Goal: Information Seeking & Learning: Learn about a topic

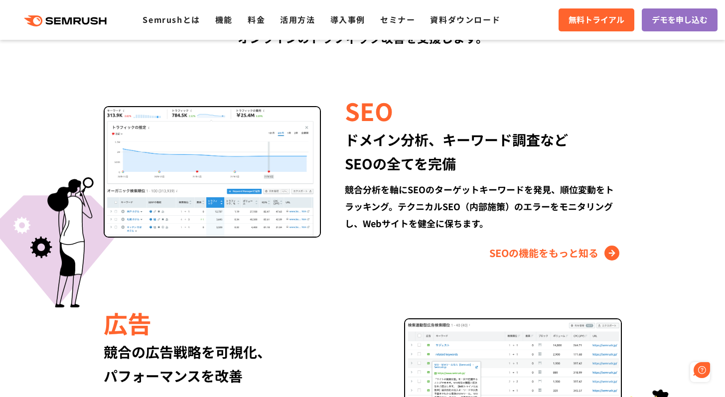
scroll to position [822, 0]
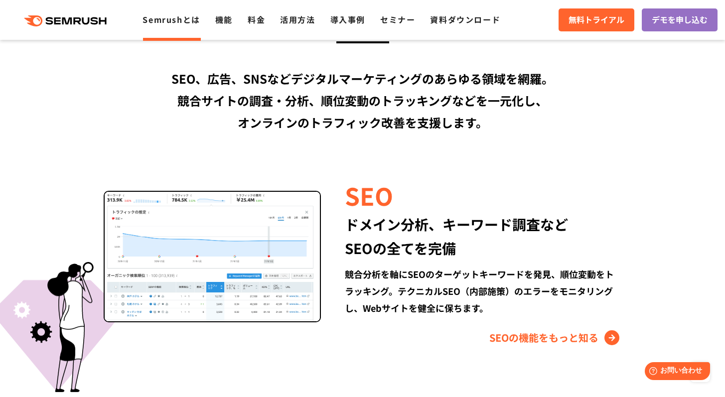
click at [182, 20] on link "Semrushとは" at bounding box center [171, 19] width 57 height 12
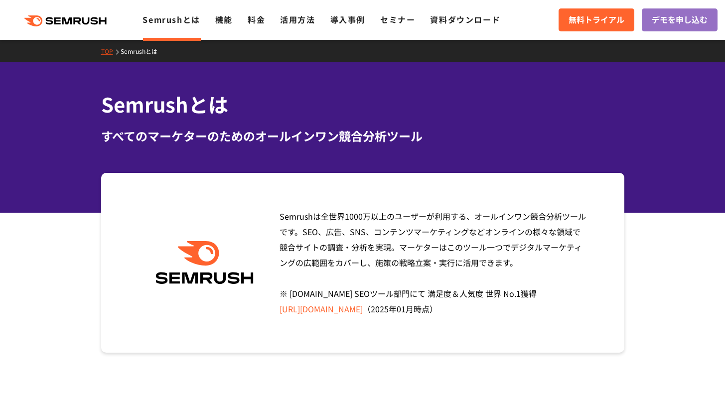
drag, startPoint x: 344, startPoint y: 217, endPoint x: 588, endPoint y: 270, distance: 249.1
click at [588, 270] on div "Semrushは全世界1000万以上のユーザーが利用する、オールインワン競合分析ツールです。SEO、広告、SNS、コンテンツマーケティングなどオンラインの様々…" at bounding box center [430, 263] width 316 height 108
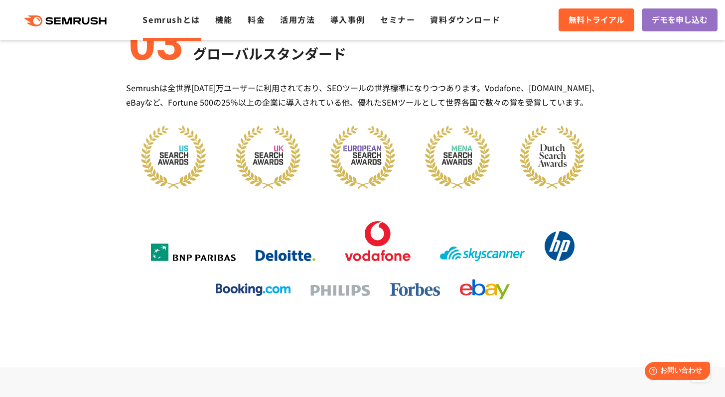
scroll to position [1249, 0]
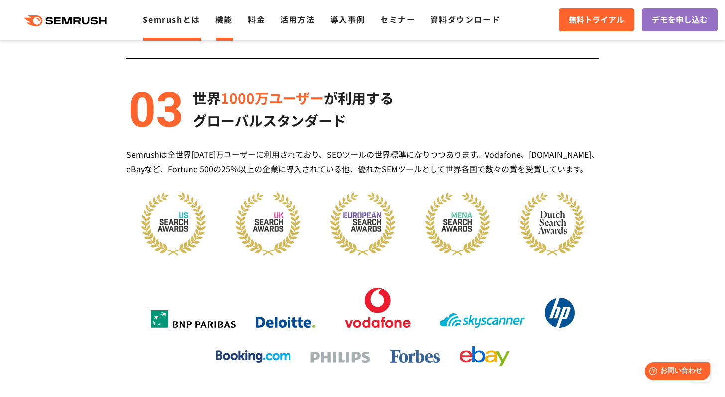
click at [232, 24] on link "機能" at bounding box center [223, 19] width 17 height 12
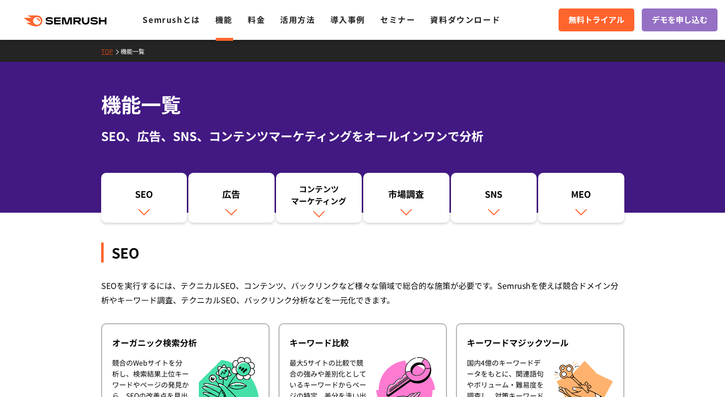
click at [347, 27] on div ".cls {fill: #FF642D;} .cls {fill: #FF642D;} Semrushとは 機能 料金 活用方法 導入事例 セミナー 資料ダウ…" at bounding box center [362, 20] width 725 height 30
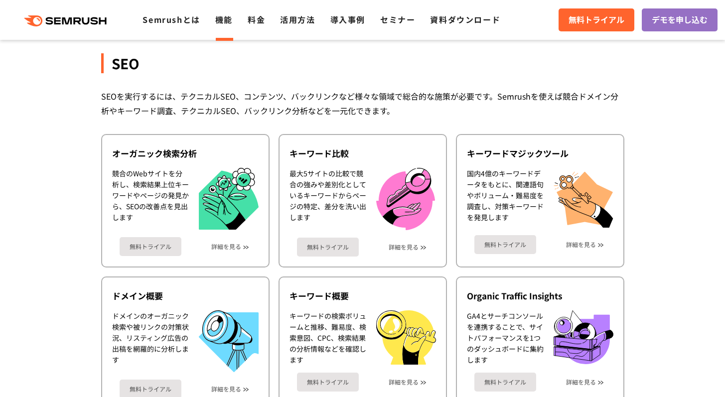
scroll to position [343, 0]
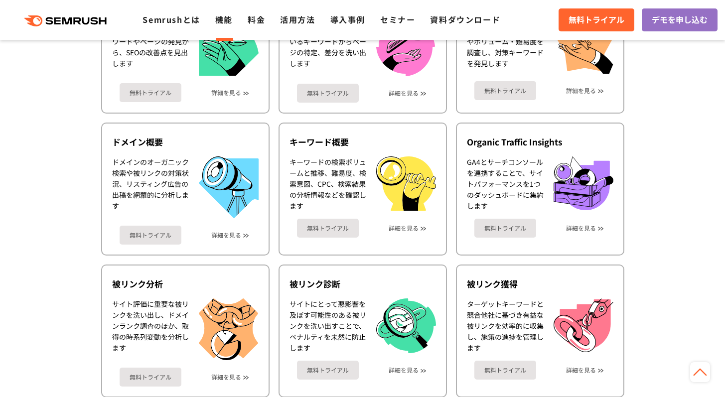
click at [352, 29] on div ".cls {fill: #FF642D;} .cls {fill: #FF642D;} Semrushとは 機能 料金 活用方法 導入事例 セミナー 資料ダウ…" at bounding box center [362, 20] width 725 height 30
click at [352, 25] on link "導入事例" at bounding box center [348, 19] width 35 height 12
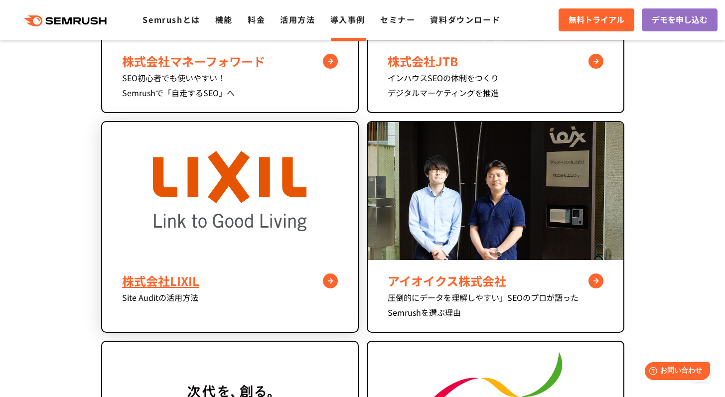
scroll to position [549, 0]
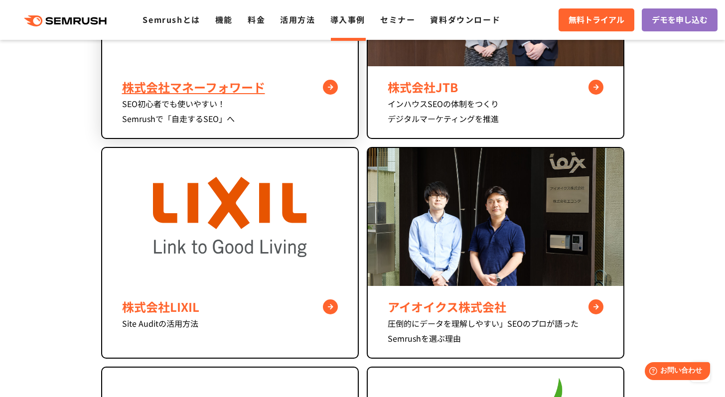
click at [247, 98] on div "SEO初心者でも使いやすい！ Semrushで「自走するSEO」へ" at bounding box center [230, 111] width 216 height 30
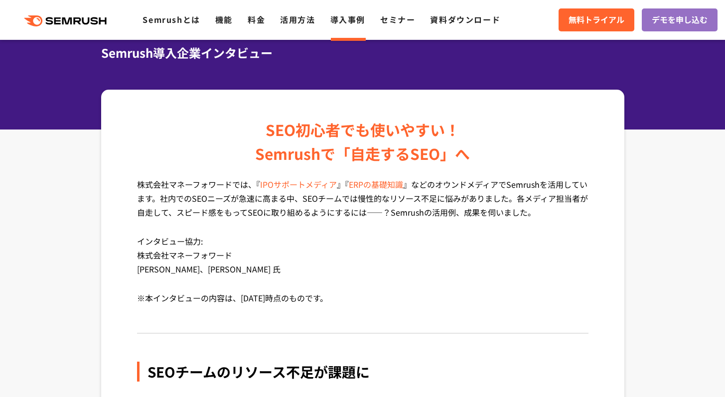
scroll to position [113, 0]
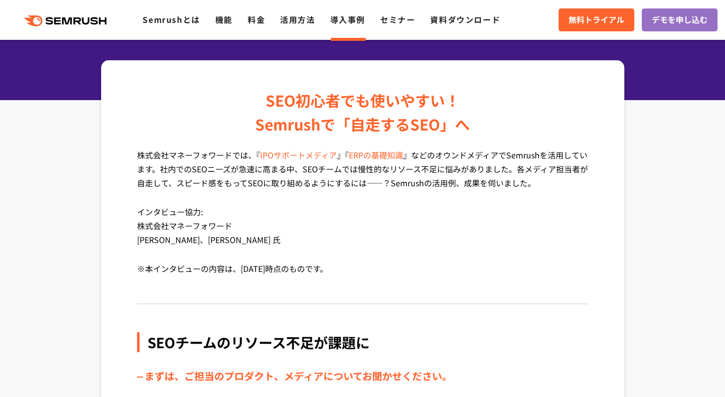
click at [174, 27] on div ".cls {fill: #FF642D;} .cls {fill: #FF642D;} Semrushとは 機能 料金 活用方法 導入事例 セミナー 資料ダウ…" at bounding box center [362, 20] width 725 height 30
click at [179, 20] on link "Semrushとは" at bounding box center [171, 19] width 57 height 12
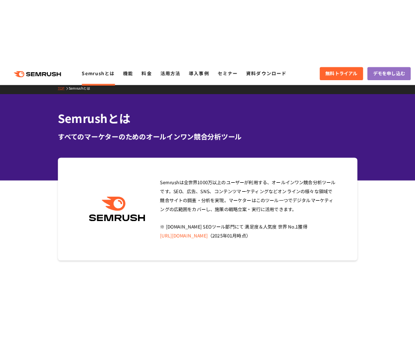
scroll to position [18, 0]
